Goal: Go to known website: Go to known website

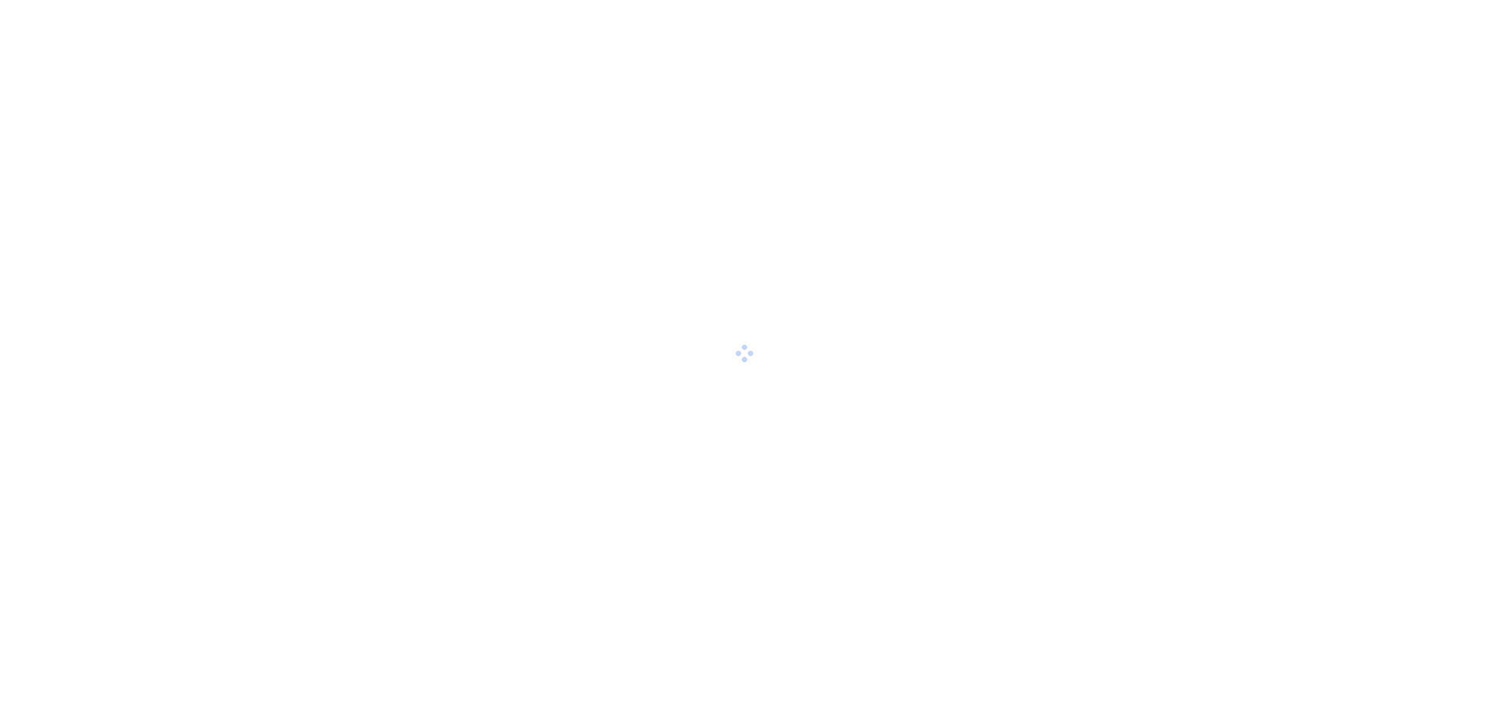
click at [706, 314] on div at bounding box center [744, 353] width 1489 height 706
